Goal: Task Accomplishment & Management: Complete application form

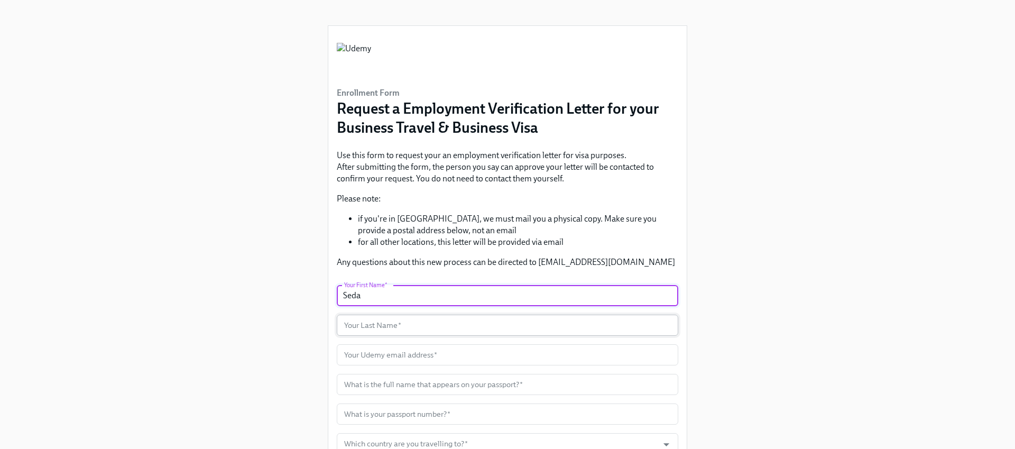
type input "Seda"
click at [404, 326] on input "text" at bounding box center [508, 325] width 342 height 21
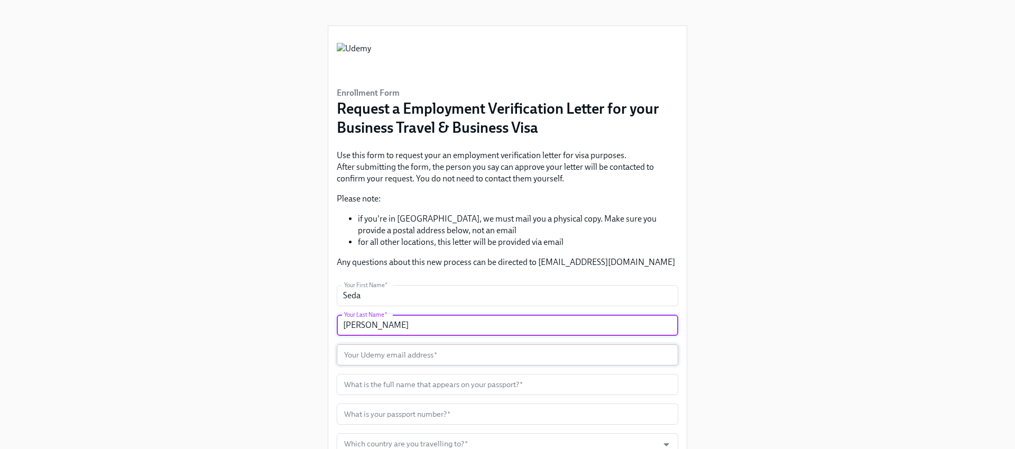
type input "[PERSON_NAME]"
click at [404, 349] on input "text" at bounding box center [508, 354] width 342 height 21
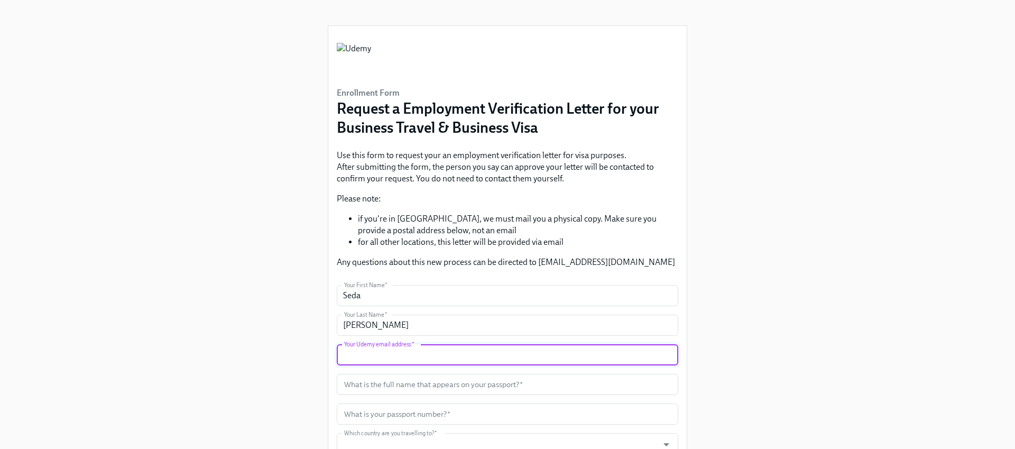
type input "[EMAIL_ADDRESS][PERSON_NAME][DOMAIN_NAME]"
type input "[GEOGRAPHIC_DATA]"
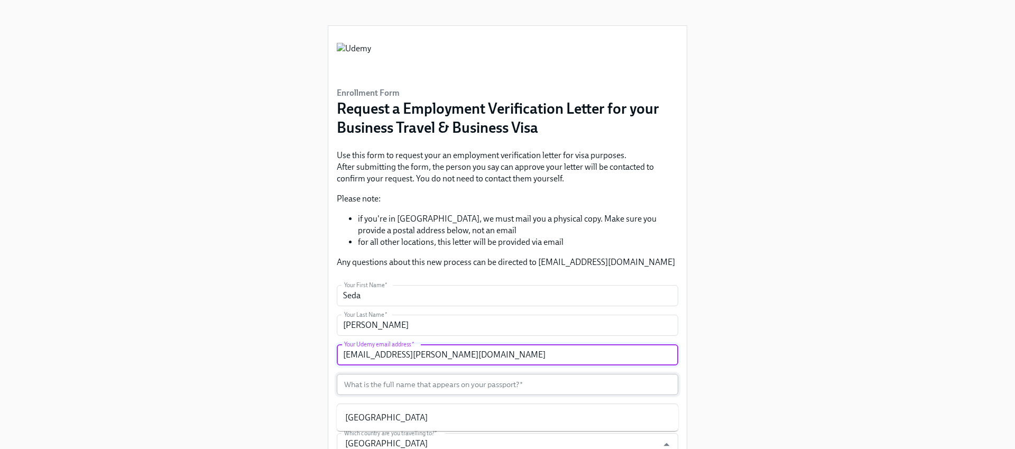
click at [422, 386] on input "text" at bounding box center [508, 384] width 342 height 21
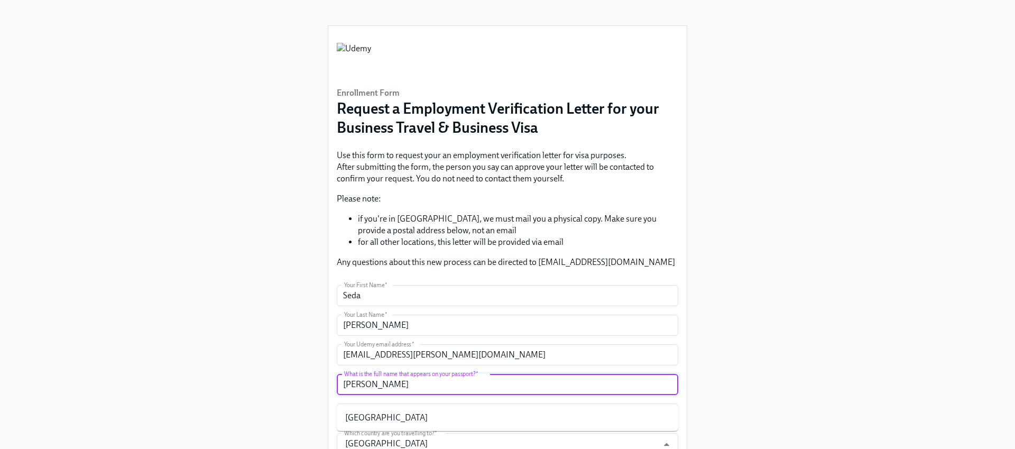
type input "[PERSON_NAME]"
click at [279, 362] on div "Enrollment Form Request a Employment Verification Letter for your Business Trav…" at bounding box center [507, 324] width 964 height 649
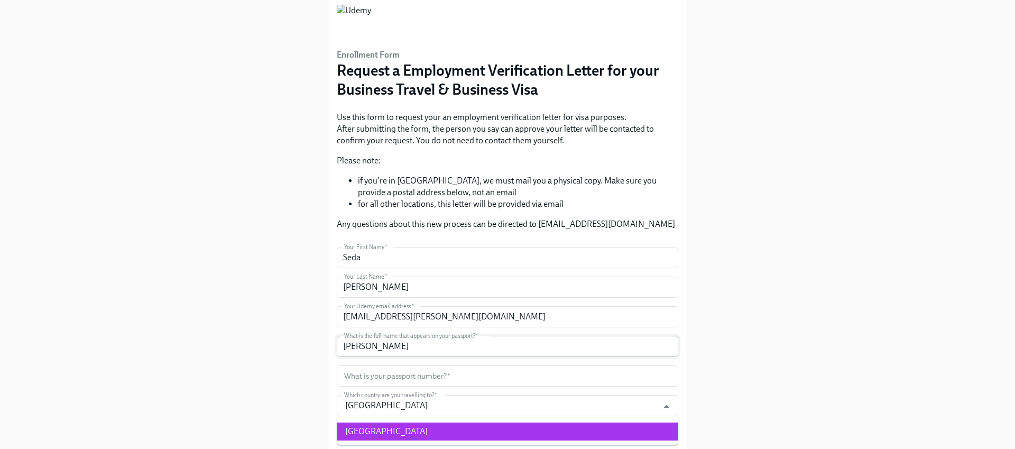
scroll to position [126, 0]
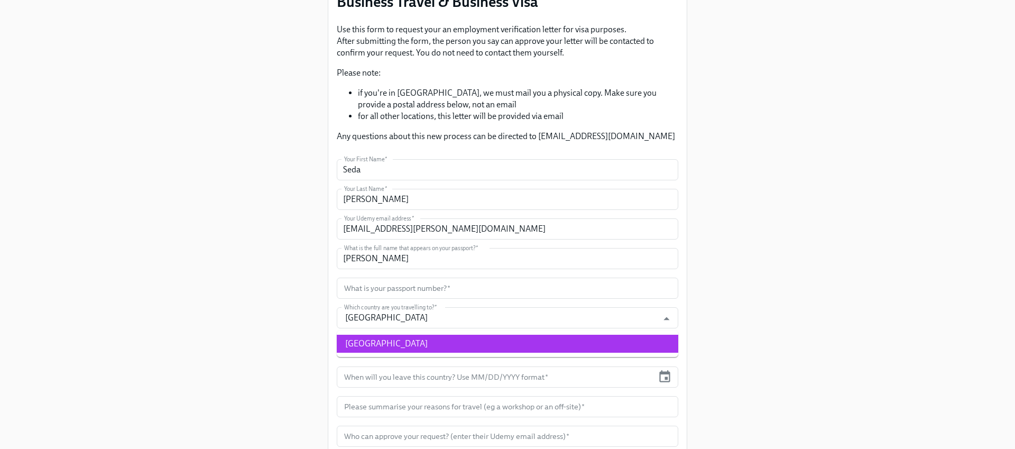
click at [279, 355] on div "Enrollment Form Request a Employment Verification Letter for your Business Trav…" at bounding box center [507, 198] width 964 height 649
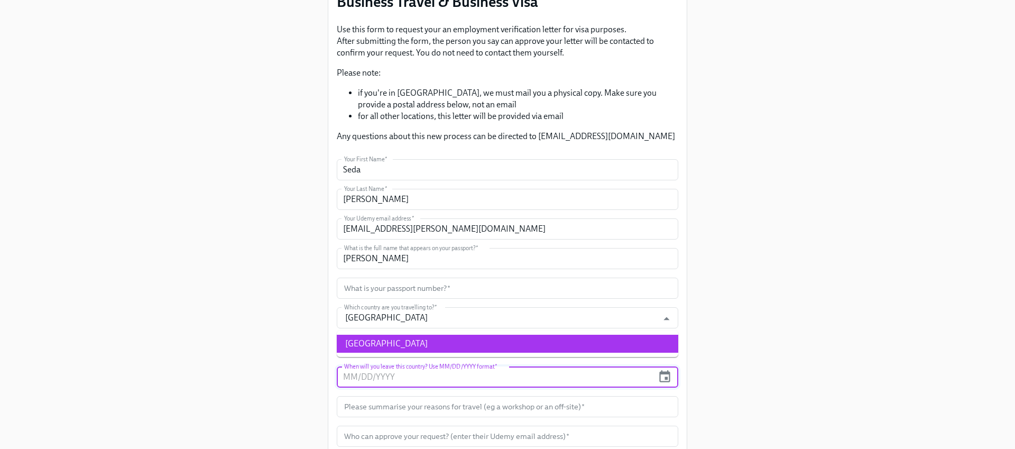
click at [356, 374] on input "text" at bounding box center [495, 376] width 317 height 21
click at [668, 377] on icon "button" at bounding box center [665, 377] width 14 height 14
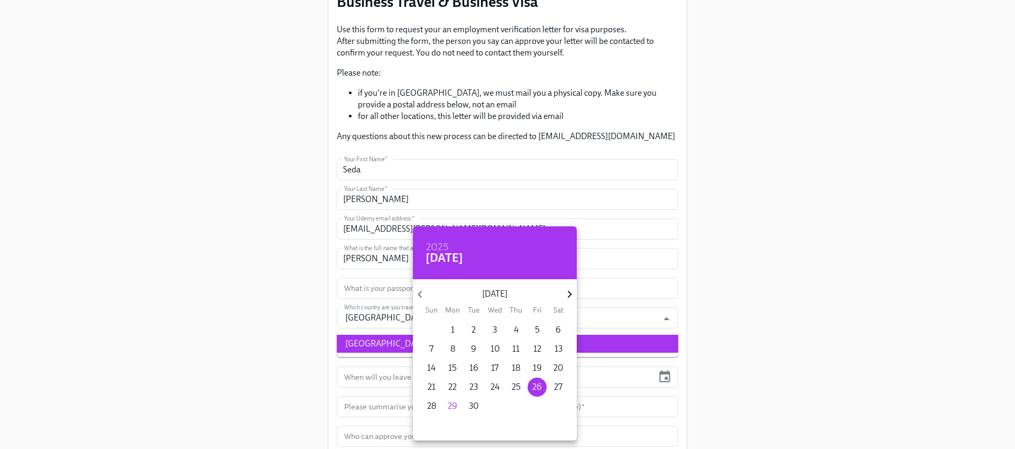
click at [571, 290] on icon "button" at bounding box center [570, 294] width 14 height 14
click at [451, 386] on p "20" at bounding box center [453, 387] width 10 height 12
type input "[DATE]"
click at [304, 394] on div at bounding box center [507, 224] width 1015 height 449
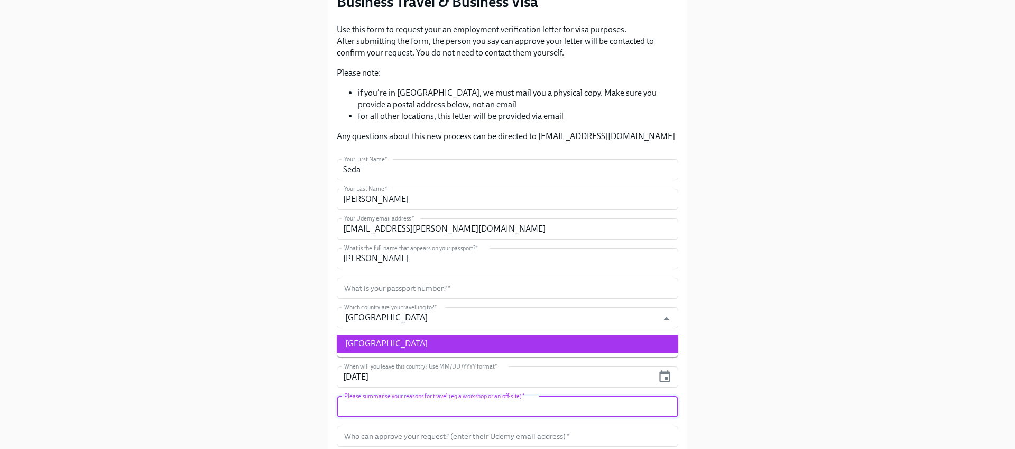
click at [383, 410] on input "text" at bounding box center [508, 406] width 342 height 21
